Goal: Information Seeking & Learning: Find contact information

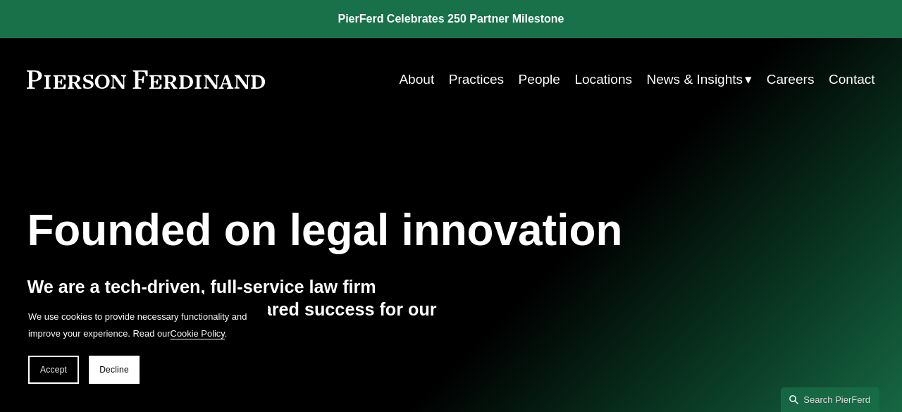
click at [414, 85] on link "About" at bounding box center [416, 79] width 35 height 27
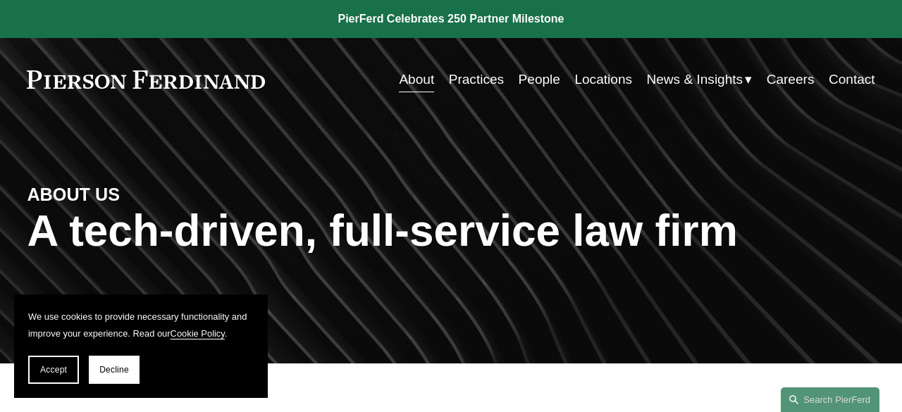
click at [593, 83] on link "Locations" at bounding box center [603, 79] width 58 height 27
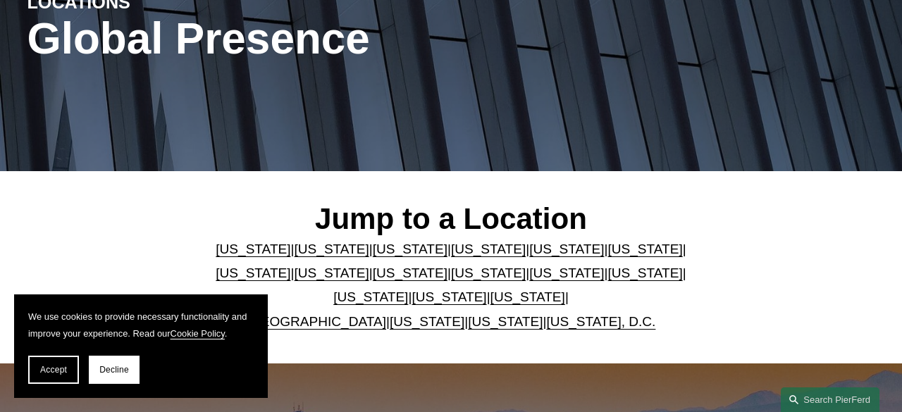
scroll to position [195, 0]
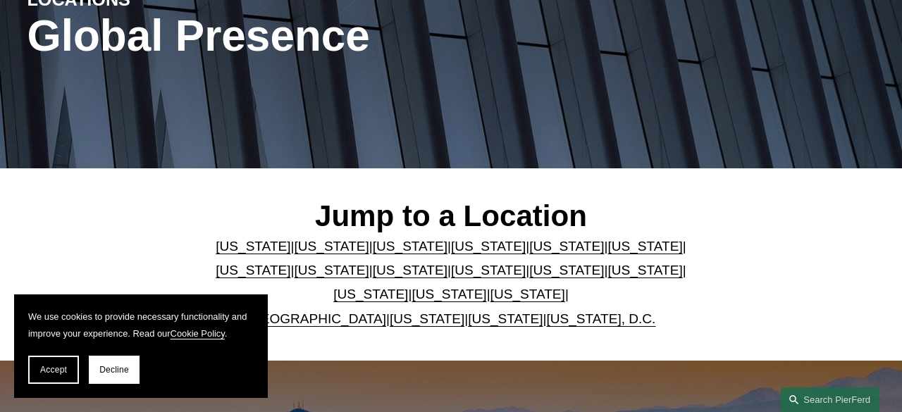
click at [386, 249] on link "Colorado" at bounding box center [410, 246] width 75 height 15
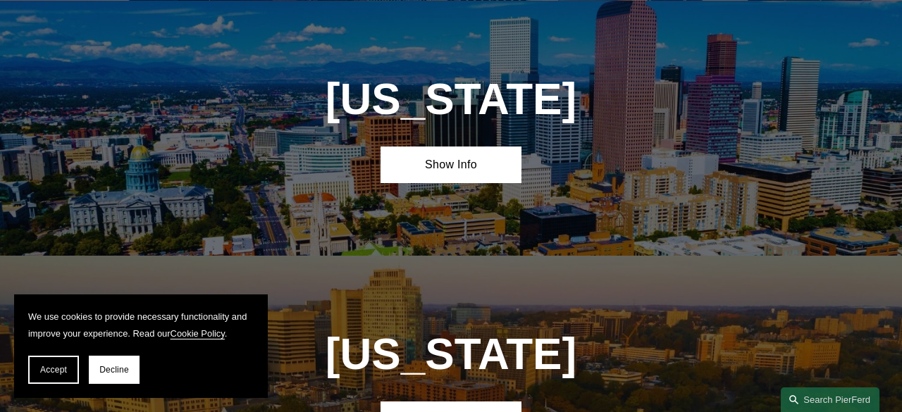
scroll to position [1066, 0]
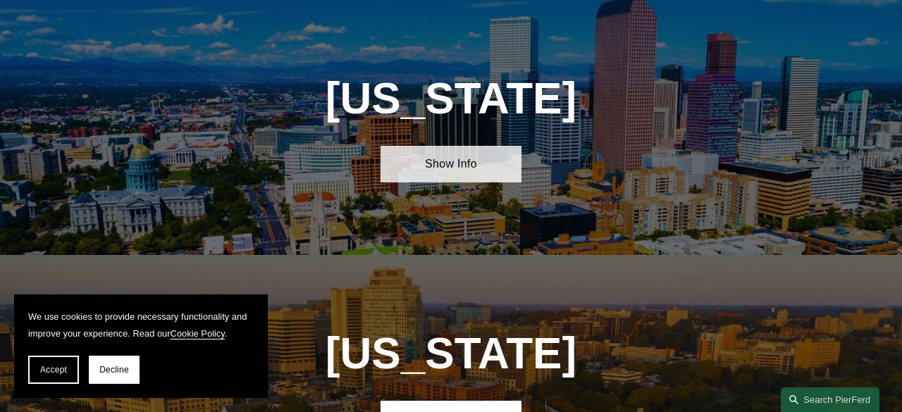
click at [430, 174] on link "Show Info" at bounding box center [452, 164] width 142 height 37
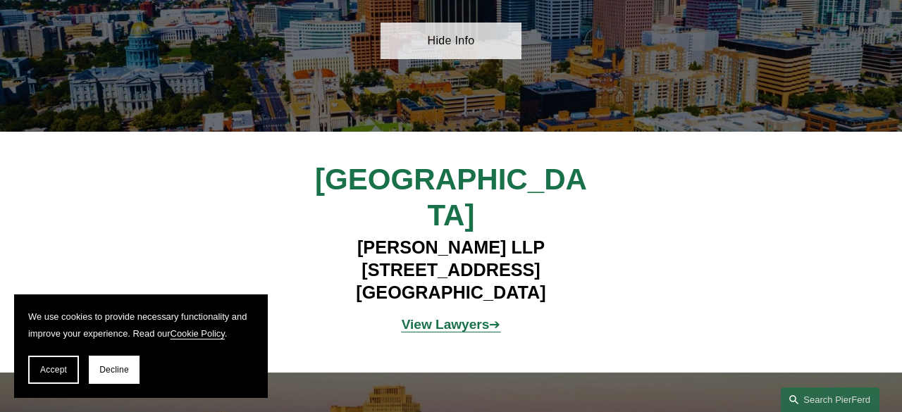
scroll to position [1191, 0]
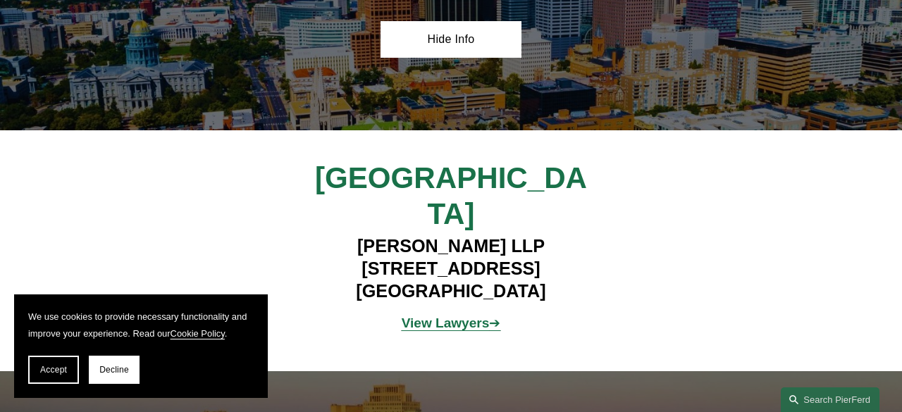
click at [452, 316] on strong "View Lawyers" at bounding box center [446, 323] width 88 height 15
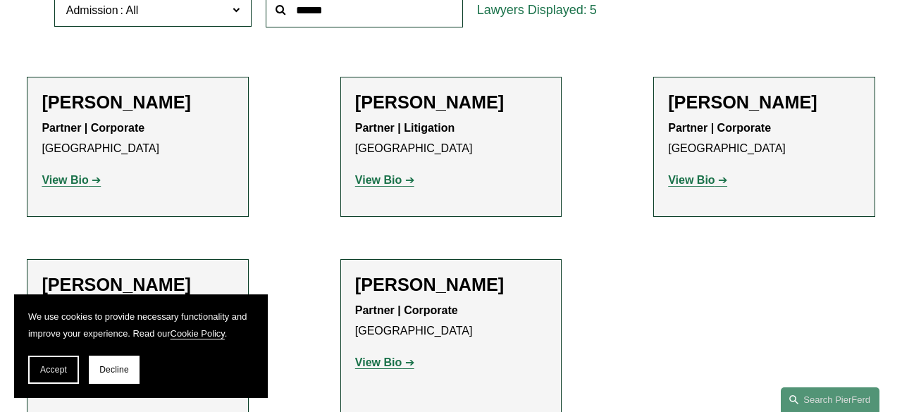
scroll to position [507, 0]
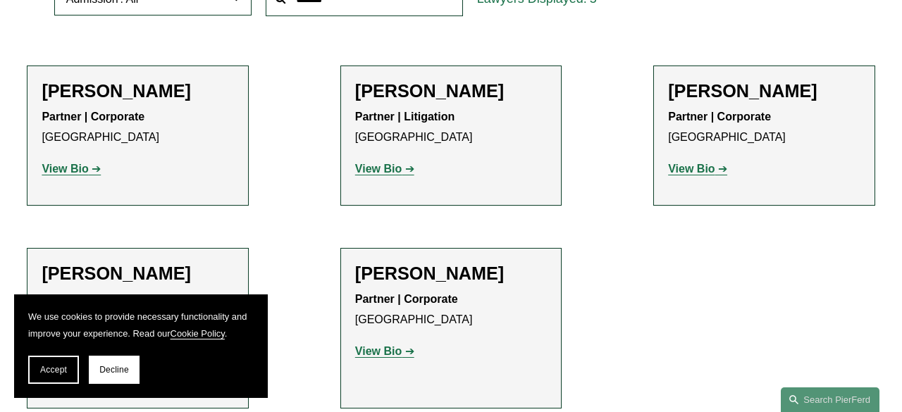
click at [694, 173] on strong "View Bio" at bounding box center [691, 169] width 47 height 12
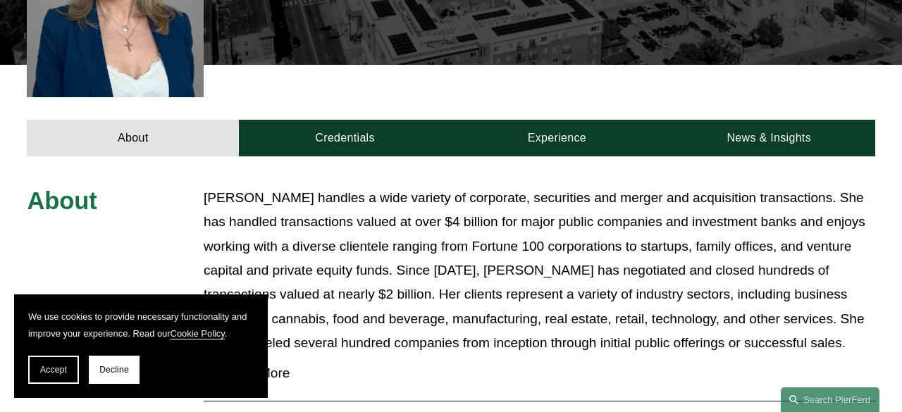
scroll to position [161, 0]
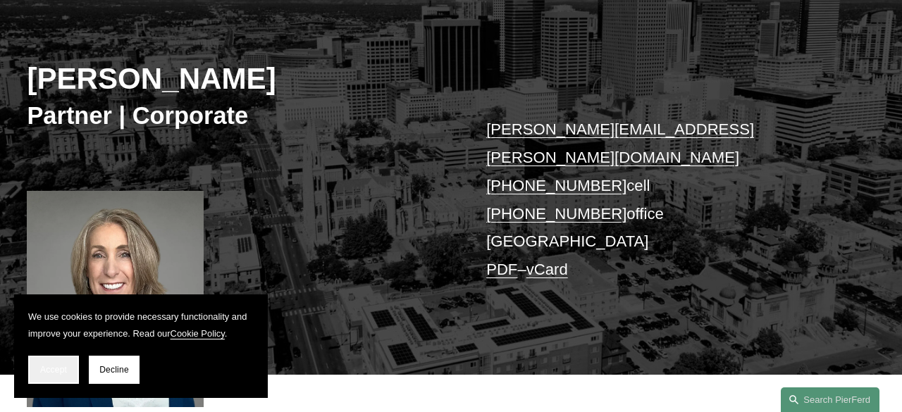
click at [51, 365] on span "Accept" at bounding box center [53, 370] width 27 height 10
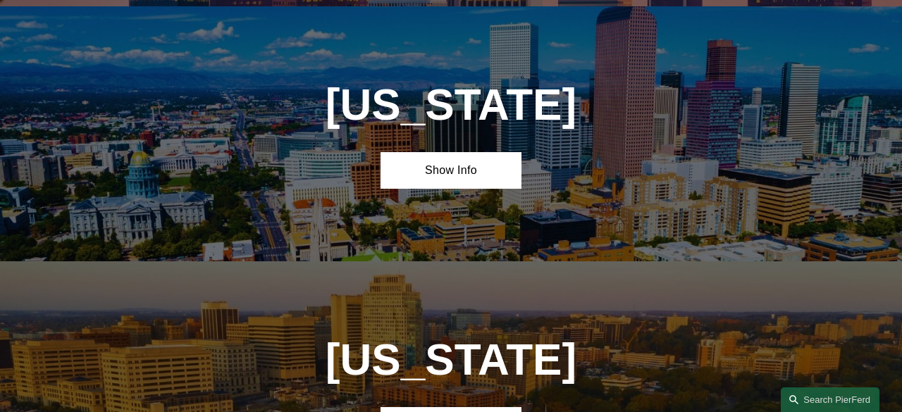
scroll to position [1056, 0]
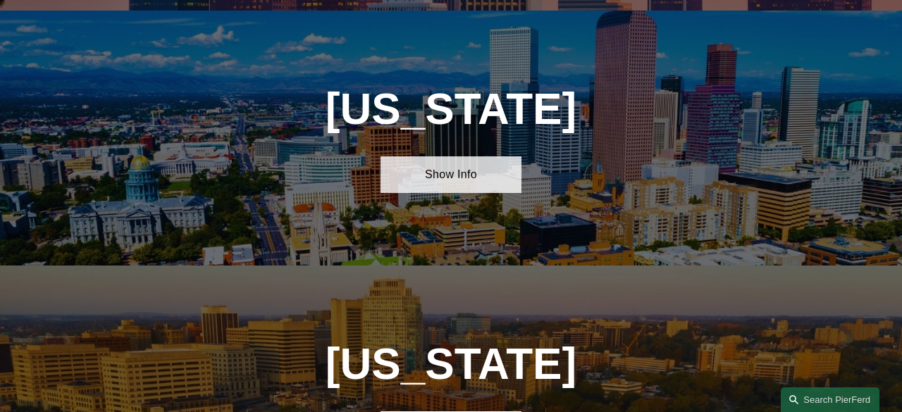
click at [464, 178] on link "Show Info" at bounding box center [452, 174] width 142 height 37
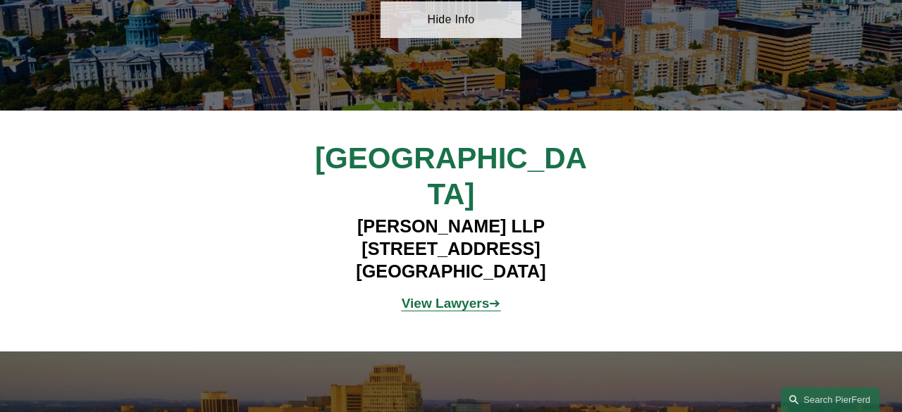
scroll to position [1213, 0]
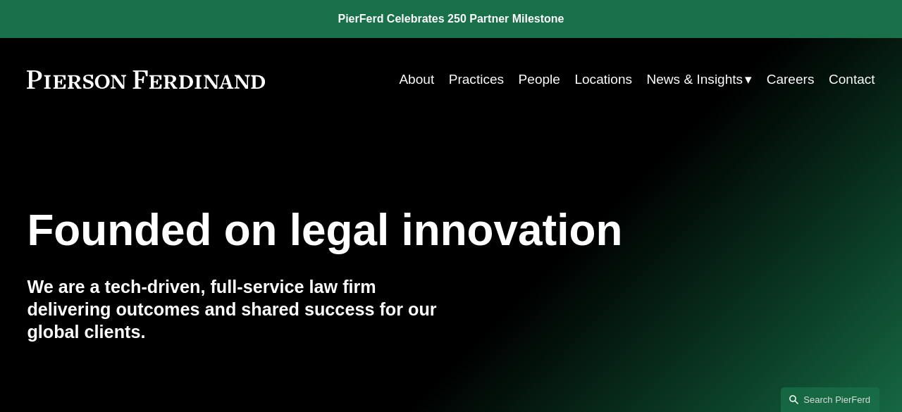
click at [538, 80] on link "People" at bounding box center [540, 79] width 42 height 27
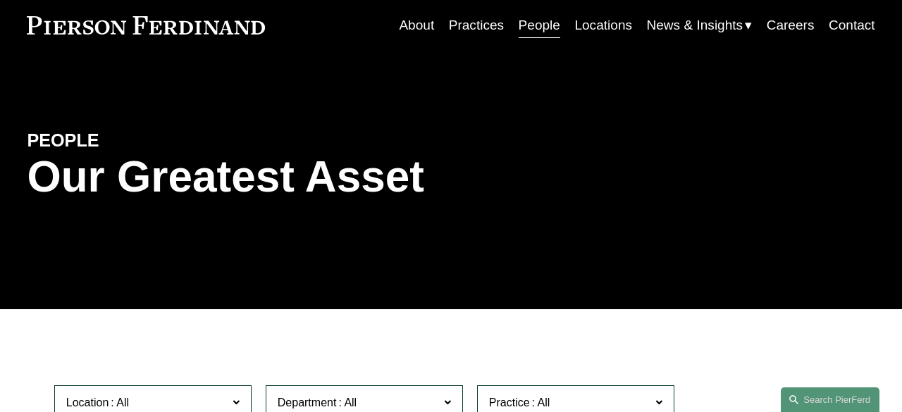
scroll to position [57, 0]
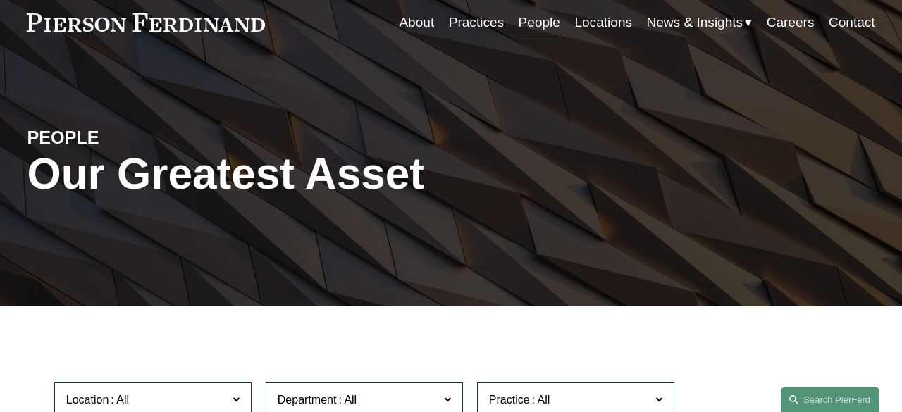
click at [594, 18] on link "Locations" at bounding box center [603, 22] width 58 height 27
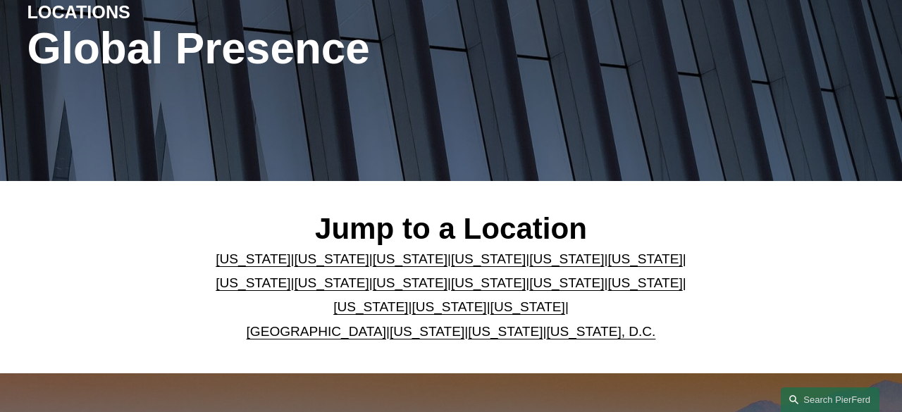
scroll to position [188, 0]
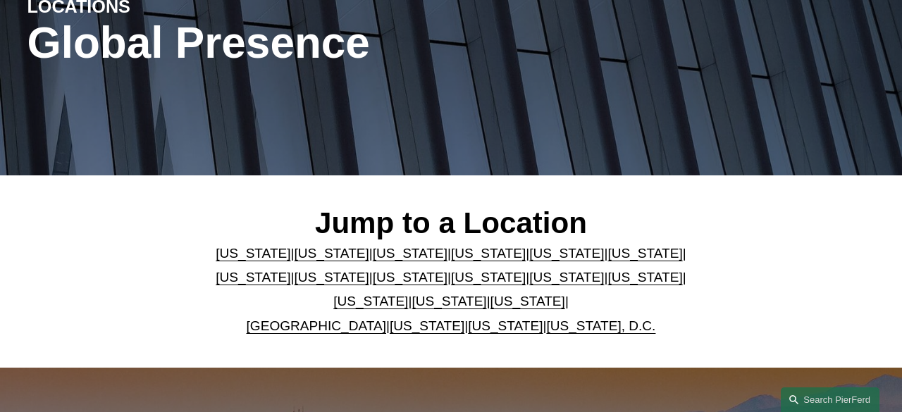
click at [386, 257] on link "[US_STATE]" at bounding box center [410, 253] width 75 height 15
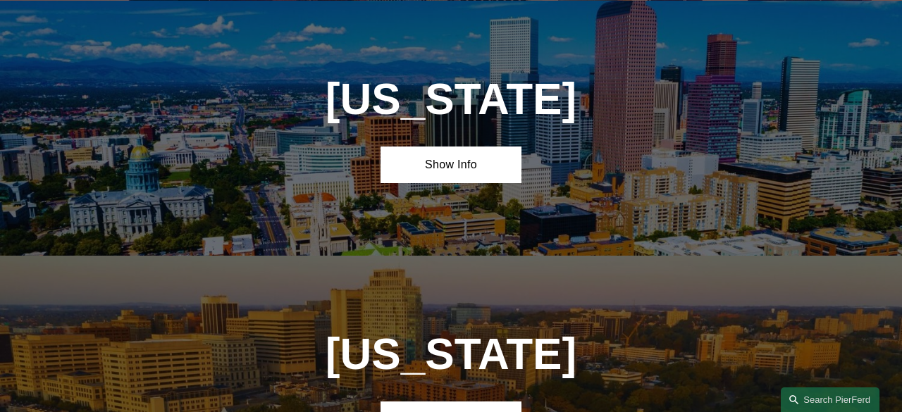
scroll to position [1066, 0]
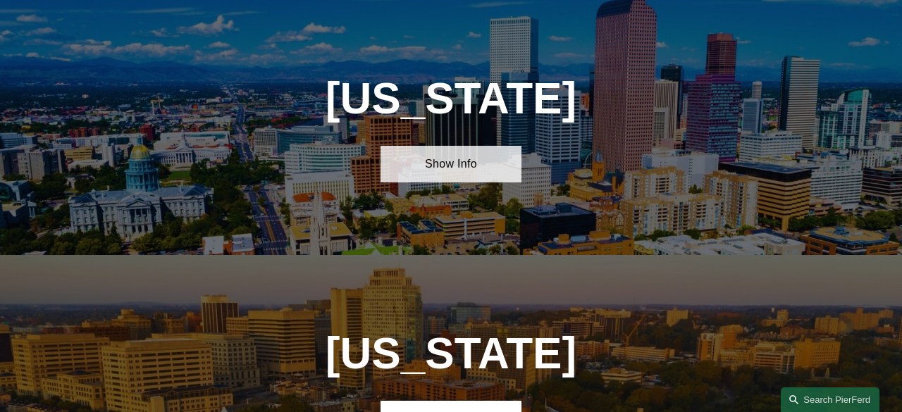
click at [444, 168] on link "Show Info" at bounding box center [452, 164] width 142 height 37
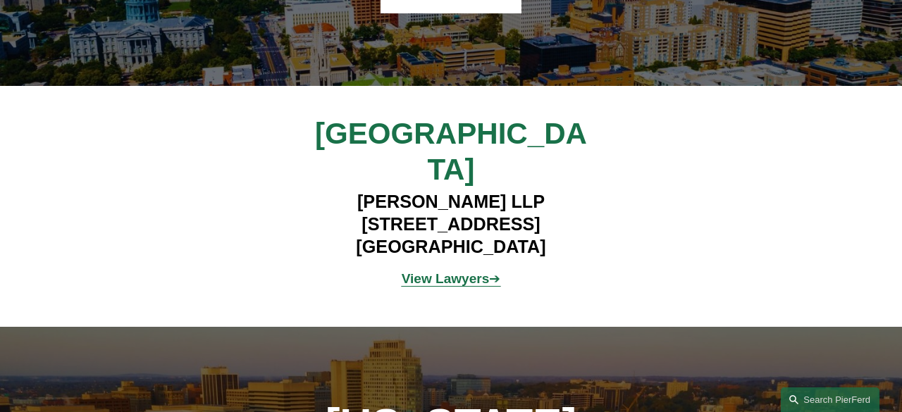
scroll to position [1235, 0]
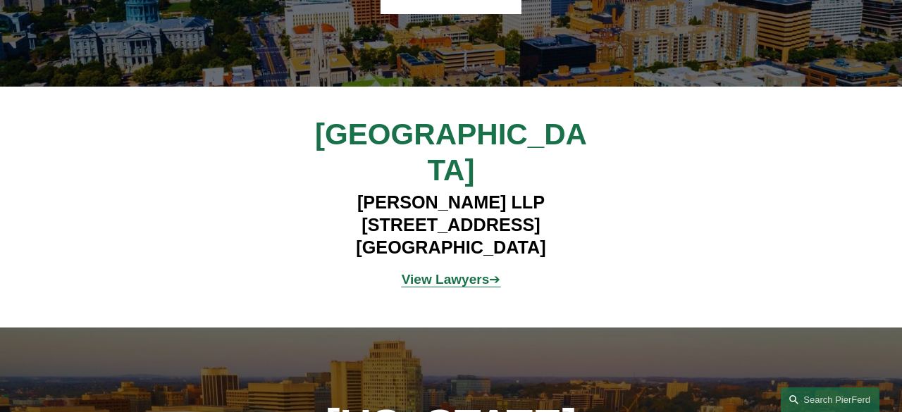
click at [459, 272] on strong "View Lawyers" at bounding box center [446, 279] width 88 height 15
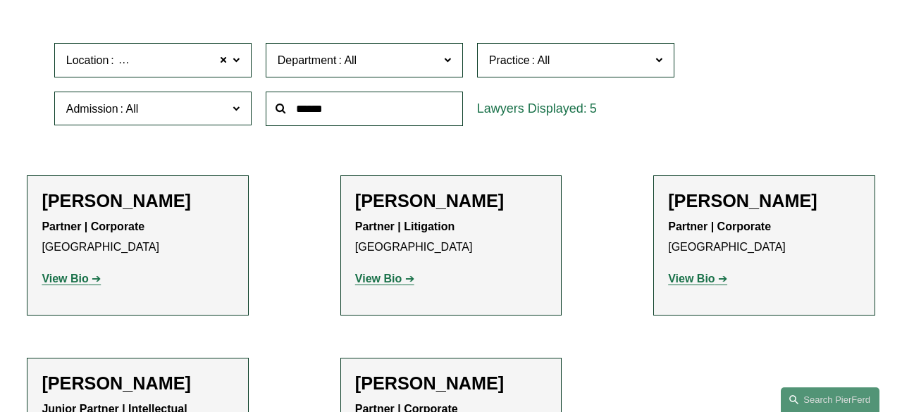
scroll to position [400, 0]
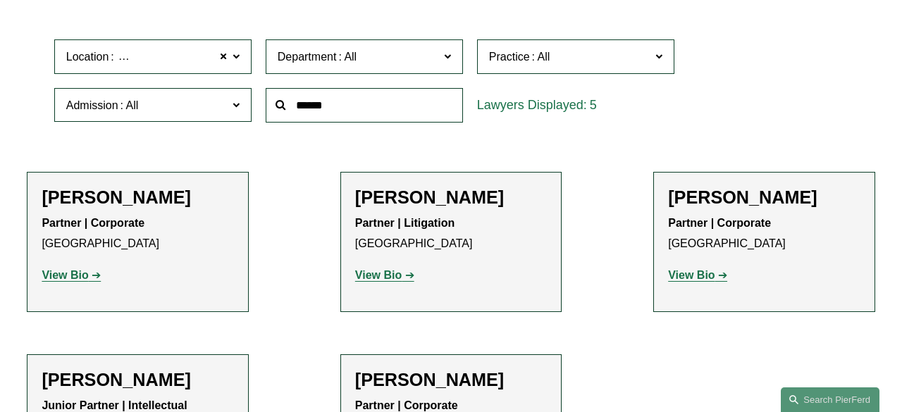
click at [706, 276] on strong "View Bio" at bounding box center [691, 275] width 47 height 12
click at [691, 275] on strong "View Bio" at bounding box center [691, 275] width 47 height 12
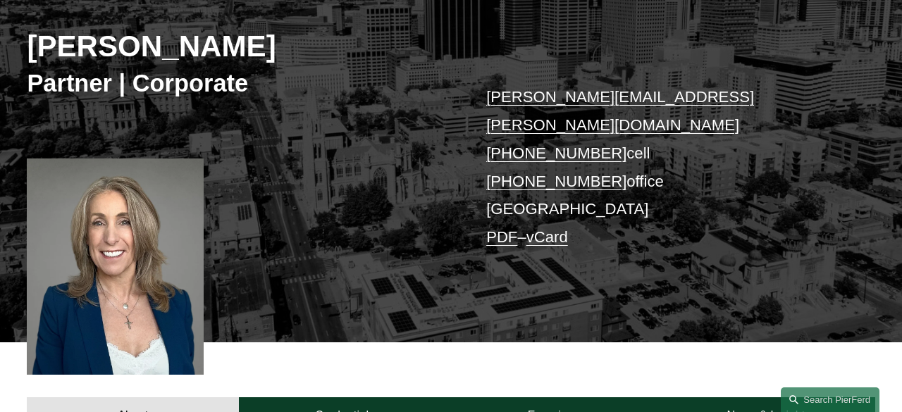
scroll to position [192, 0]
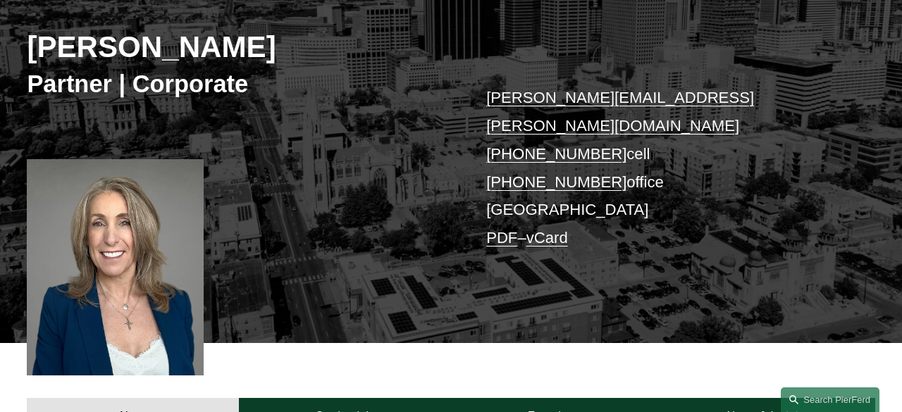
click at [503, 229] on link "PDF" at bounding box center [501, 238] width 31 height 18
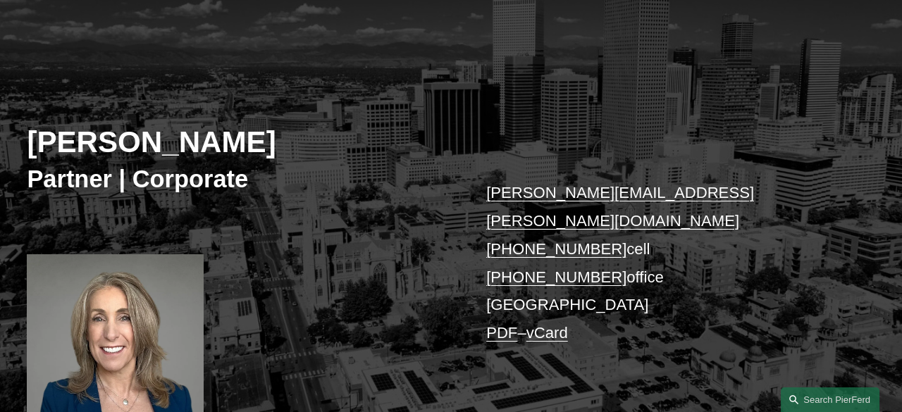
scroll to position [98, 0]
